Goal: Check status: Check status

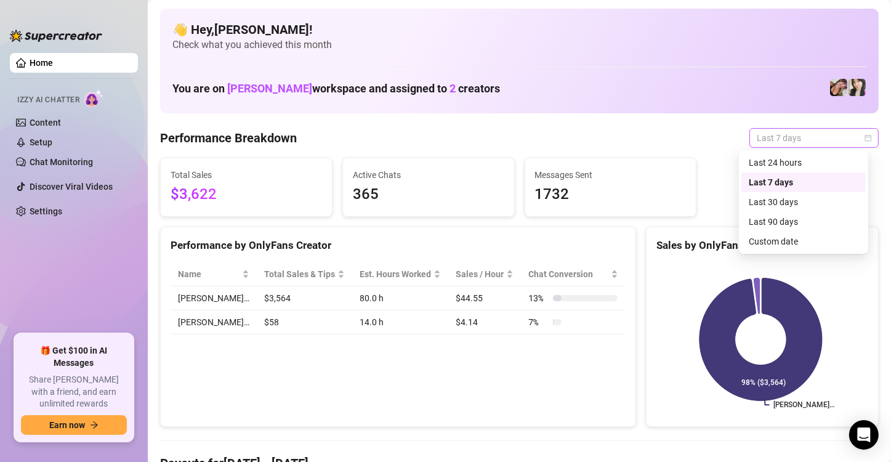
click at [815, 137] on span "Last 7 days" at bounding box center [814, 138] width 115 height 18
click at [768, 243] on div "Custom date" at bounding box center [804, 242] width 110 height 14
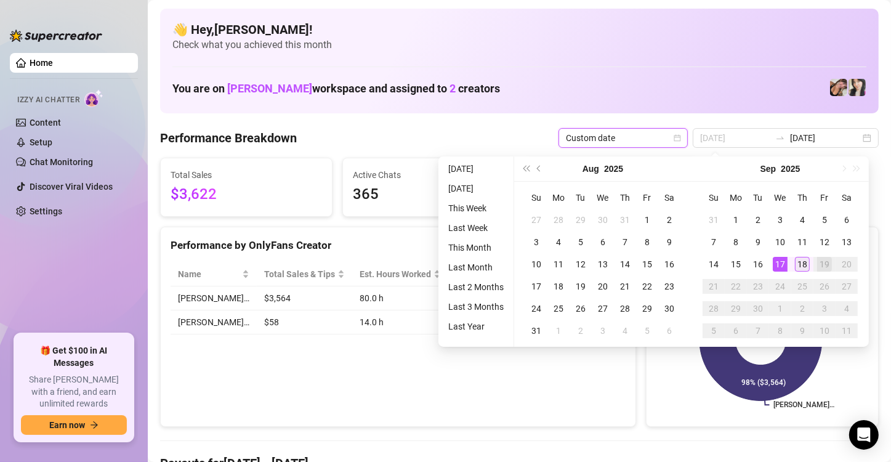
type input "[DATE]"
click at [801, 261] on div "18" at bounding box center [802, 264] width 15 height 15
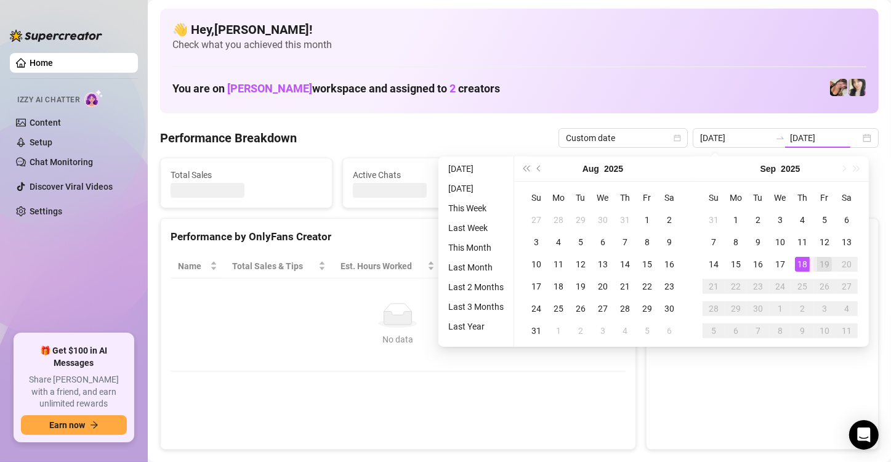
type input "[DATE]"
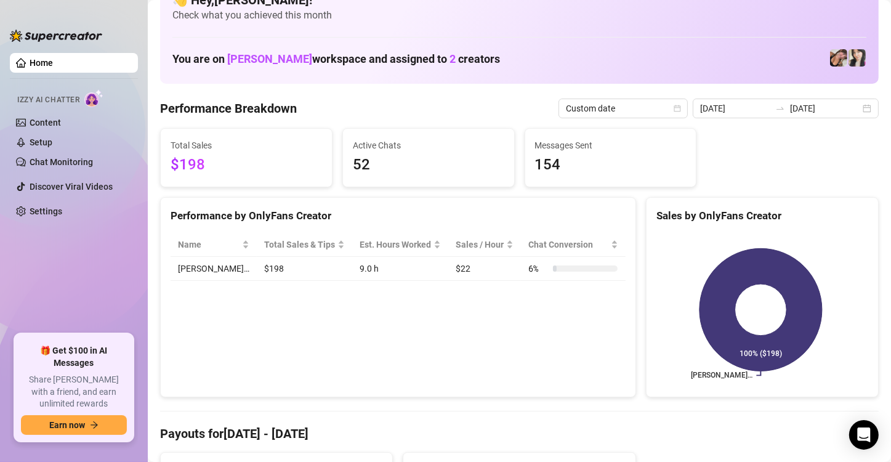
scroll to position [32, 0]
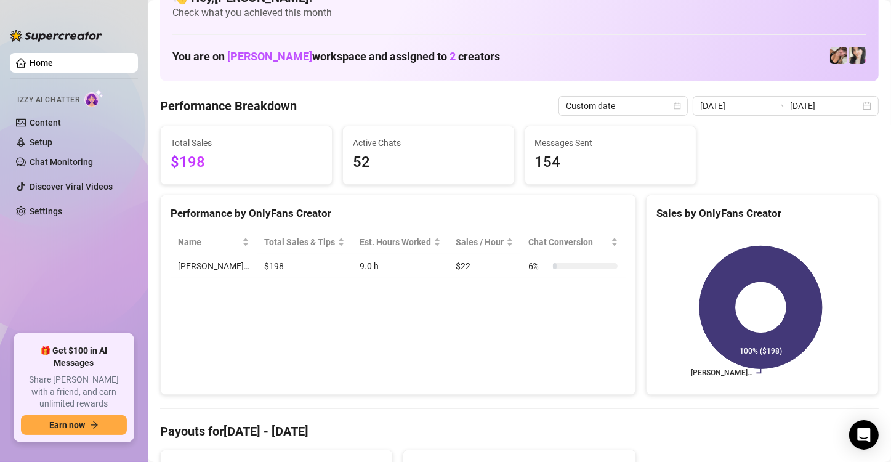
click at [273, 304] on div "Performance by OnlyFans Creator Name Total Sales & Tips Est. Hours Worked Sales…" at bounding box center [398, 295] width 476 height 201
